Goal: Share content

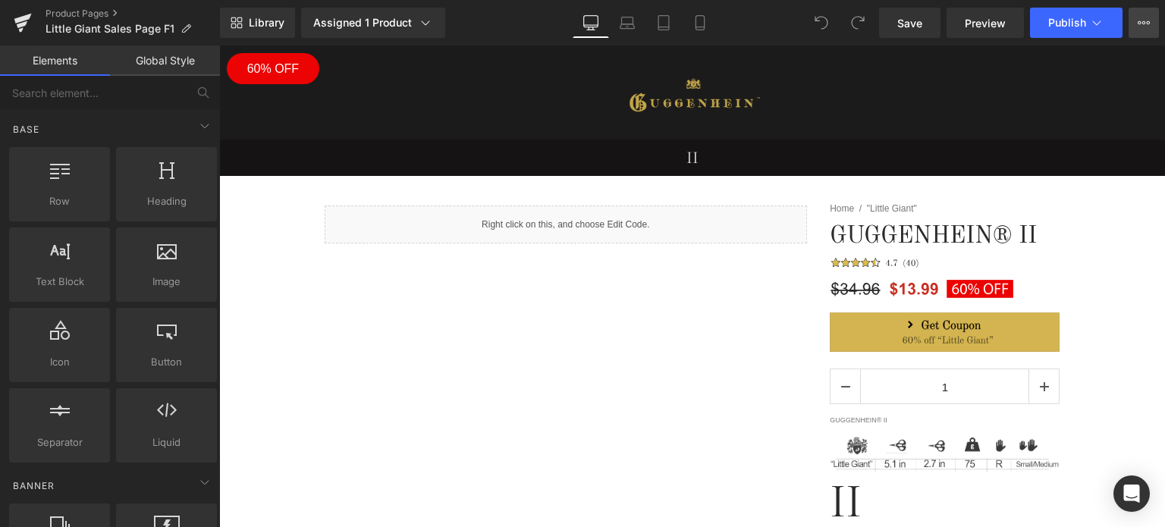
click at [1144, 23] on icon at bounding box center [1144, 23] width 12 height 12
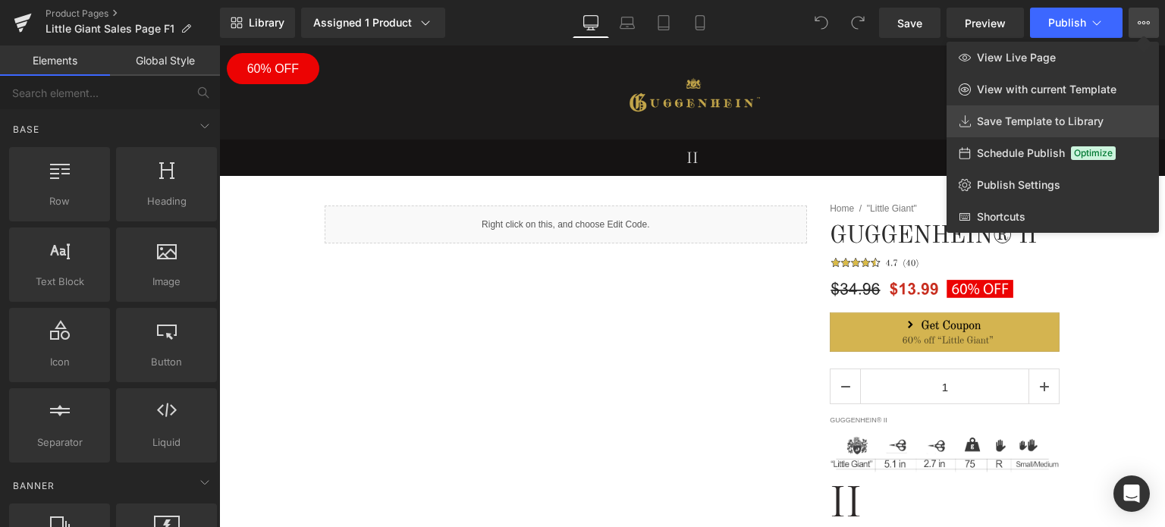
click at [1029, 124] on span "Save Template to Library" at bounding box center [1040, 122] width 127 height 14
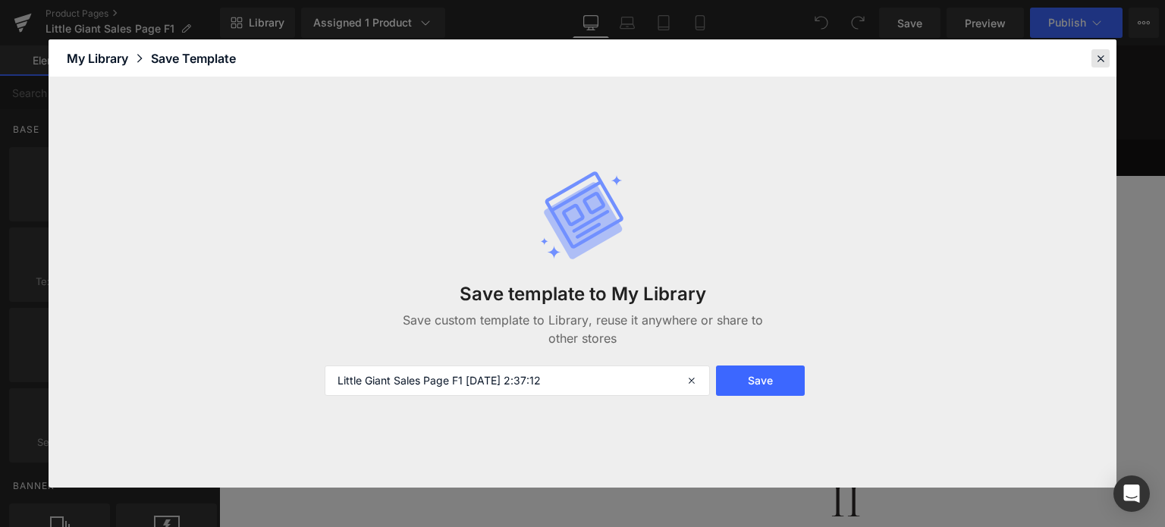
click at [1104, 64] on icon at bounding box center [1101, 59] width 14 height 14
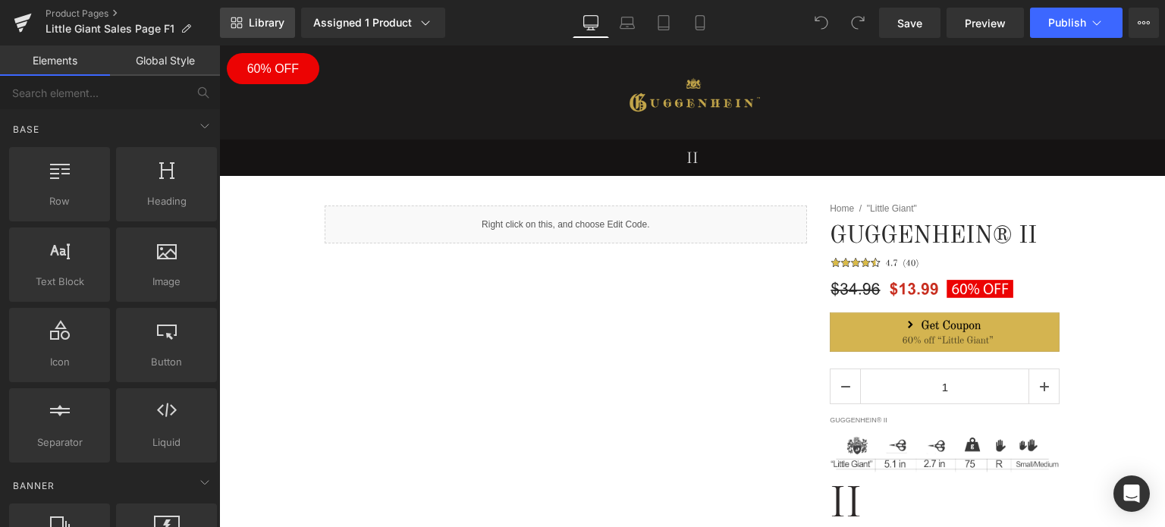
click at [259, 20] on span "Library" at bounding box center [267, 23] width 36 height 14
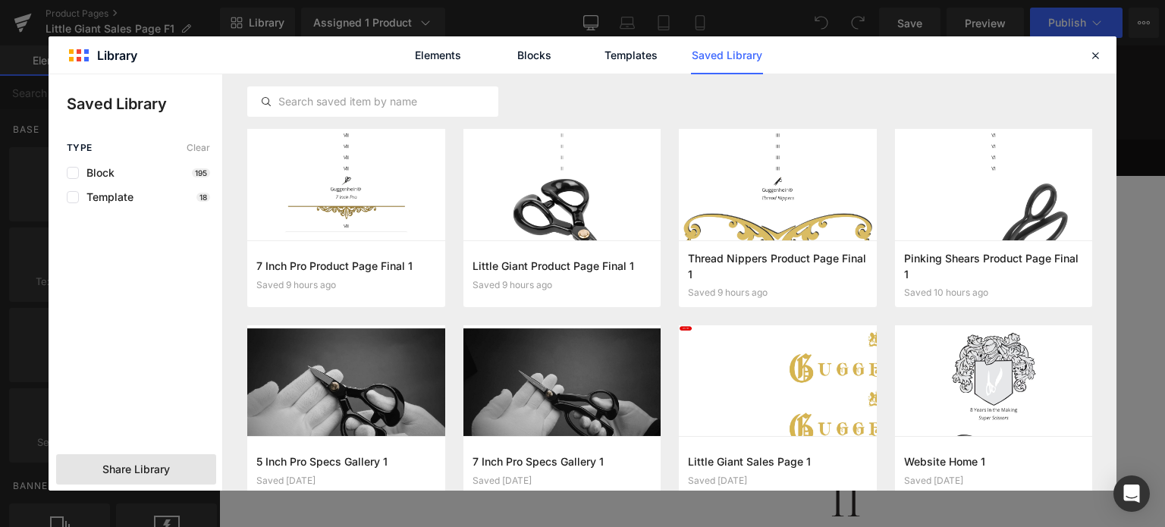
click at [154, 477] on div "Share Library" at bounding box center [136, 469] width 160 height 30
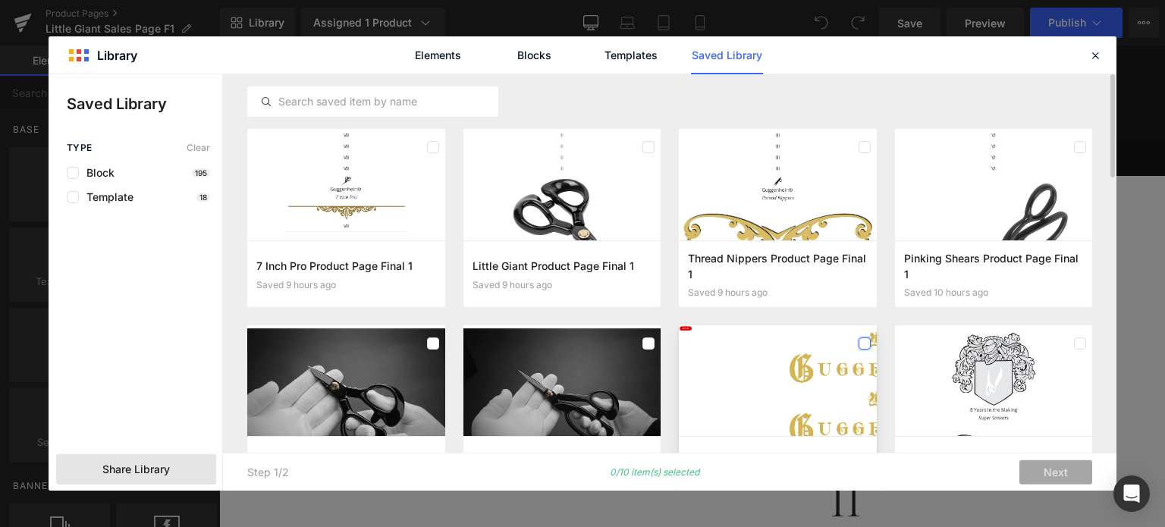
click at [863, 346] on label at bounding box center [865, 344] width 12 height 12
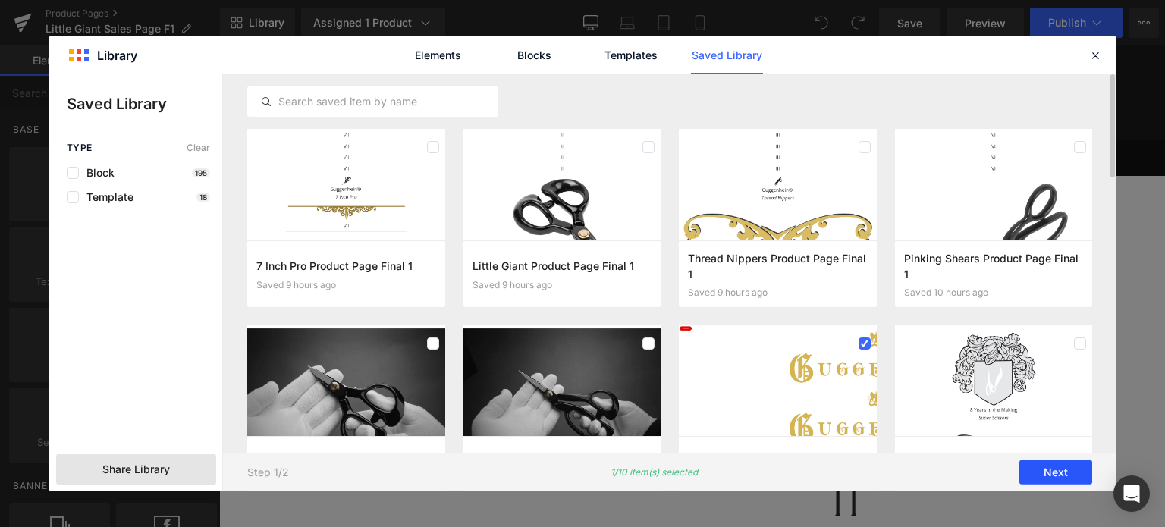
click at [1065, 473] on button "Next" at bounding box center [1056, 472] width 73 height 24
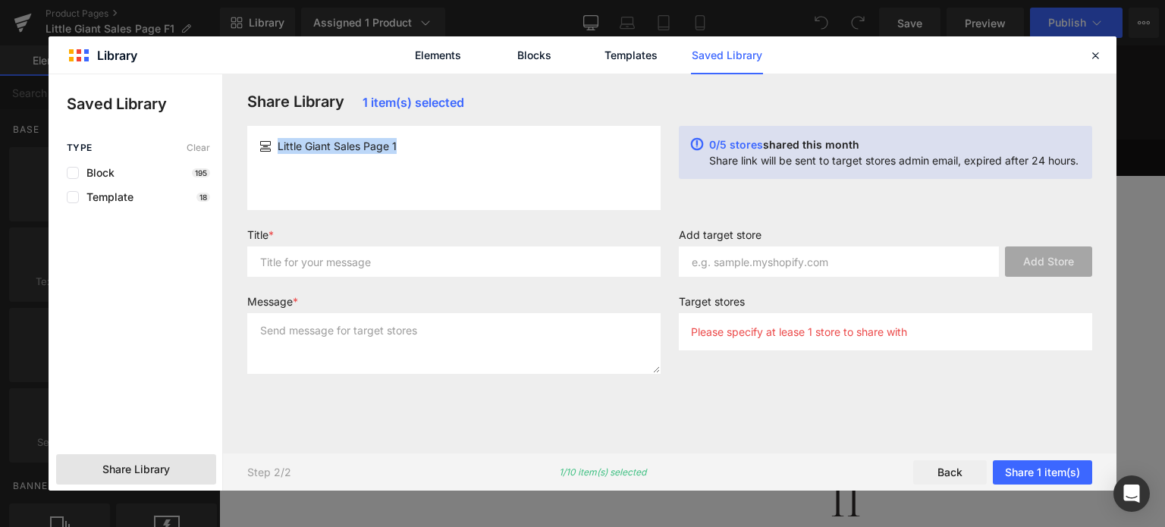
drag, startPoint x: 408, startPoint y: 146, endPoint x: 292, endPoint y: 146, distance: 116.1
click at [277, 148] on div "Little Giant Sales Page 1" at bounding box center [453, 146] width 389 height 16
copy span "Little Giant Sales Page 1"
click at [297, 268] on input "text" at bounding box center [453, 262] width 413 height 30
paste input "Little Giant Sales Page 1"
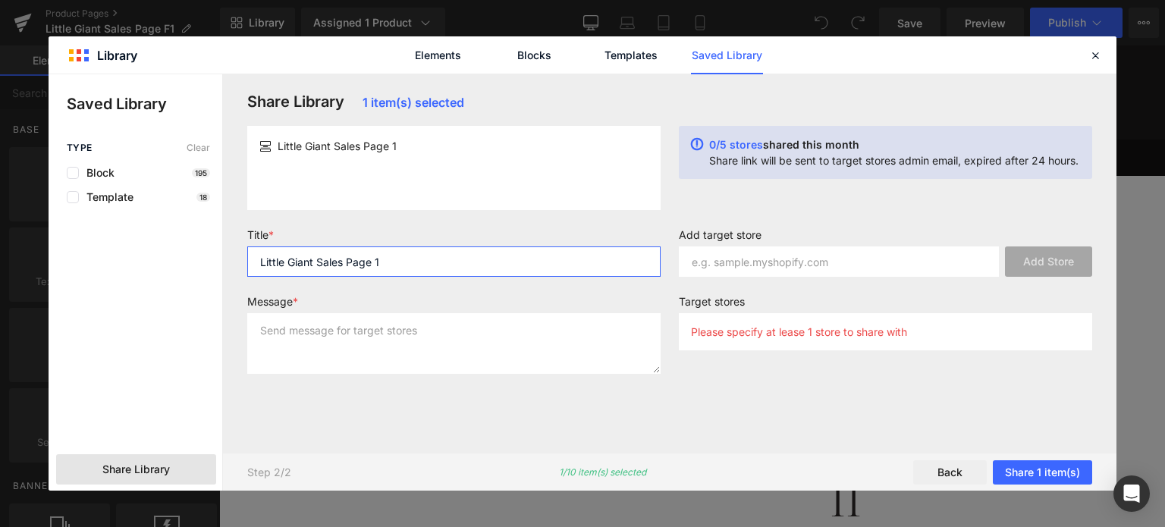
type input "Little Giant Sales Page 1"
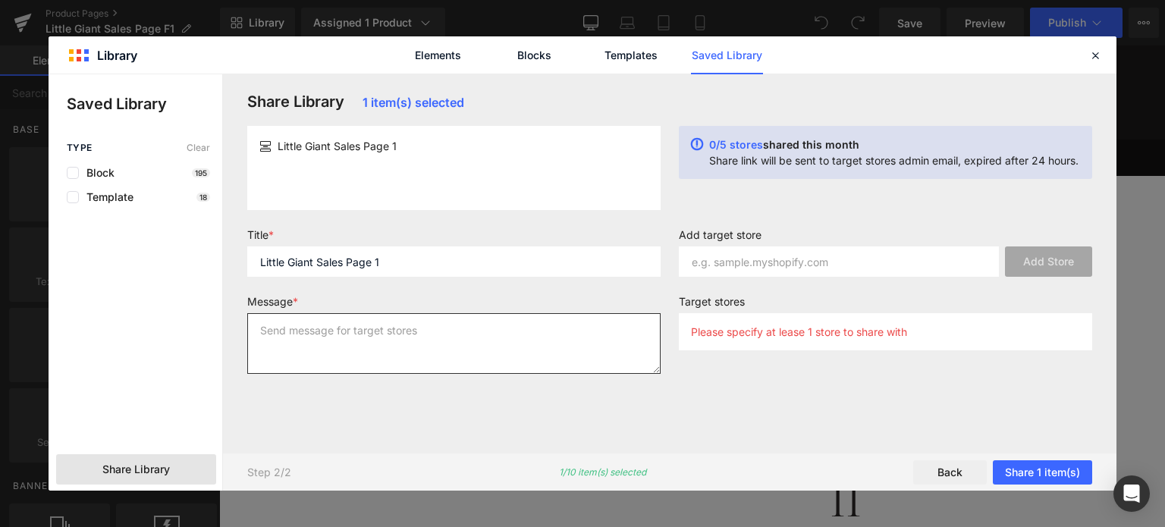
click at [288, 330] on textarea at bounding box center [453, 343] width 413 height 61
paste textarea "Little Giant Sales Page 1"
type textarea "Little Giant Sales Page 1"
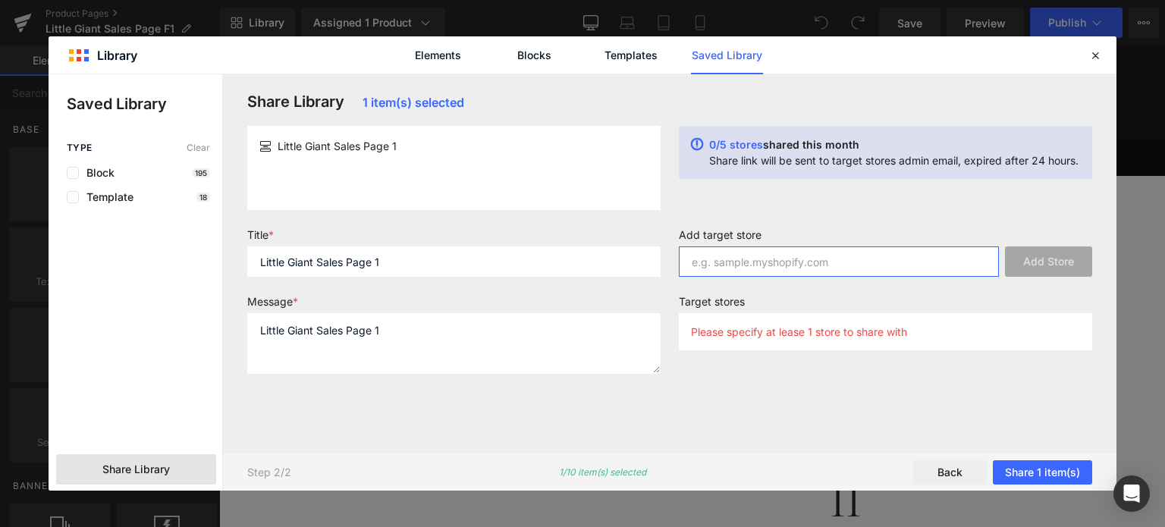
click at [794, 262] on input "text" at bounding box center [839, 262] width 320 height 30
type input "[DOMAIN_NAME]"
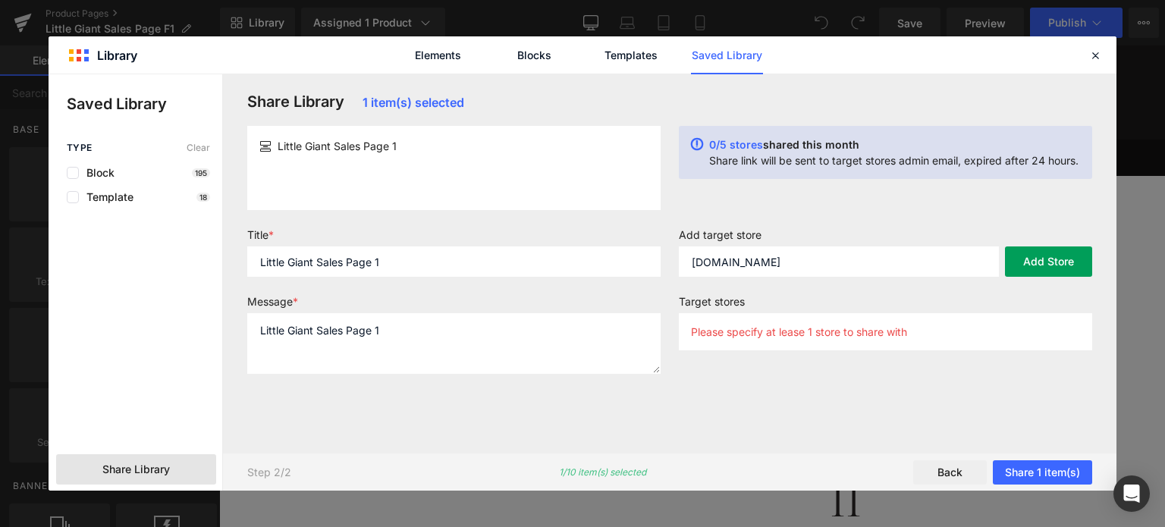
click at [1051, 259] on button "Add Store" at bounding box center [1048, 262] width 87 height 30
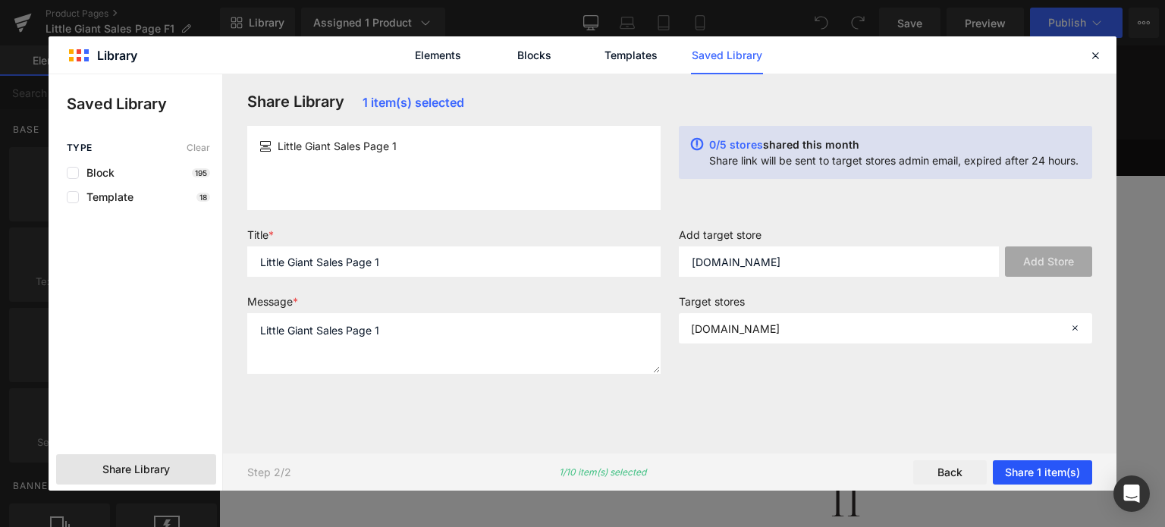
click at [1026, 474] on button "Share 1 item(s)" at bounding box center [1042, 472] width 99 height 24
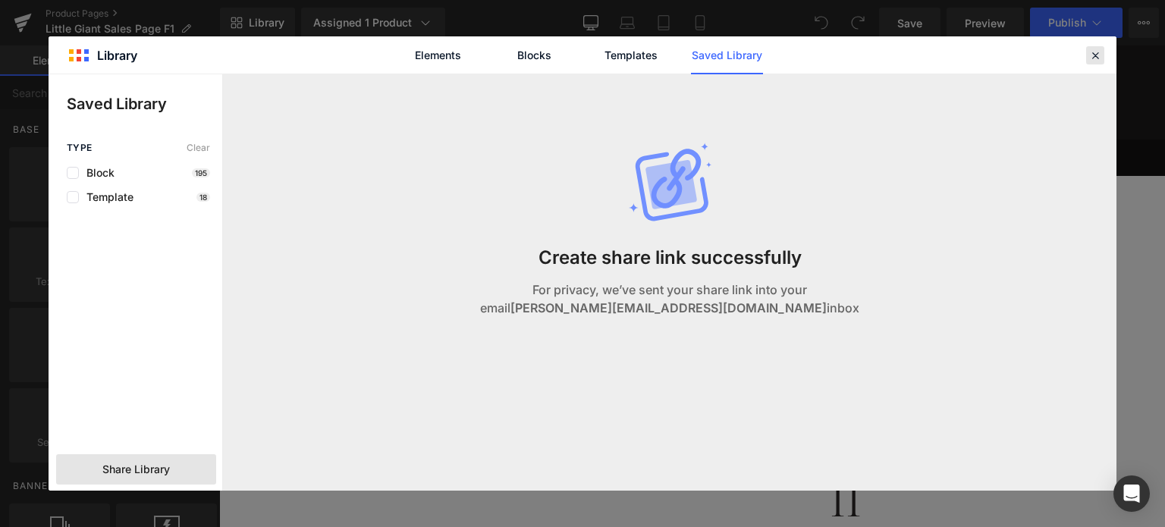
click at [1095, 55] on icon at bounding box center [1096, 56] width 14 height 14
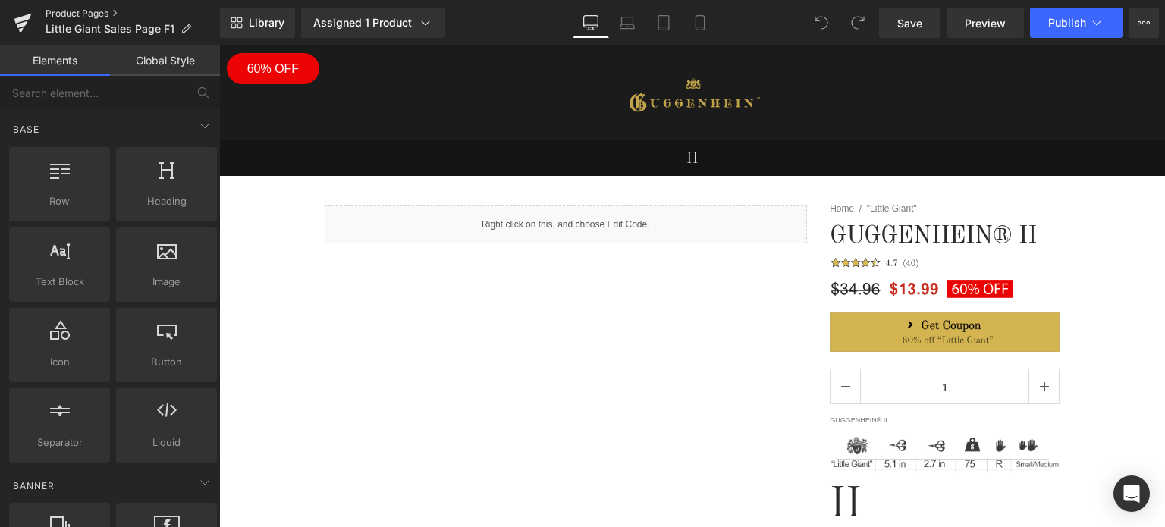
click at [76, 13] on link "Product Pages" at bounding box center [133, 14] width 174 height 12
